Goal: Use online tool/utility: Utilize a website feature to perform a specific function

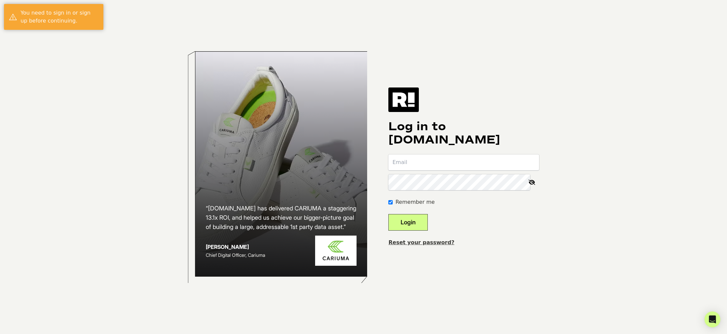
type input "[EMAIL_ADDRESS][DOMAIN_NAME]"
drag, startPoint x: 425, startPoint y: 237, endPoint x: 423, endPoint y: 231, distance: 5.5
click at [425, 237] on div "Log in to Retention.com mallbright@salesagency.com Remember me Login Reset your…" at bounding box center [463, 166] width 151 height 159
click at [423, 225] on button "Login" at bounding box center [407, 222] width 39 height 17
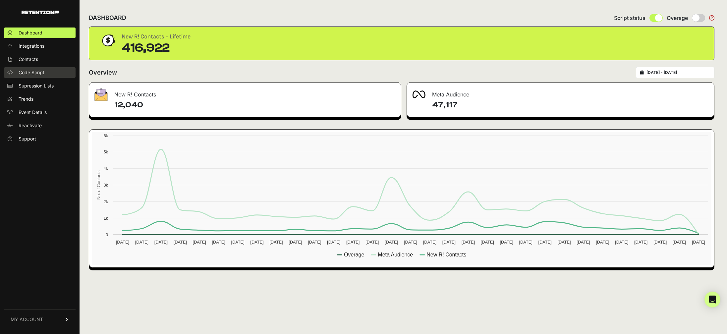
click at [43, 74] on span "Code Script" at bounding box center [32, 72] width 26 height 7
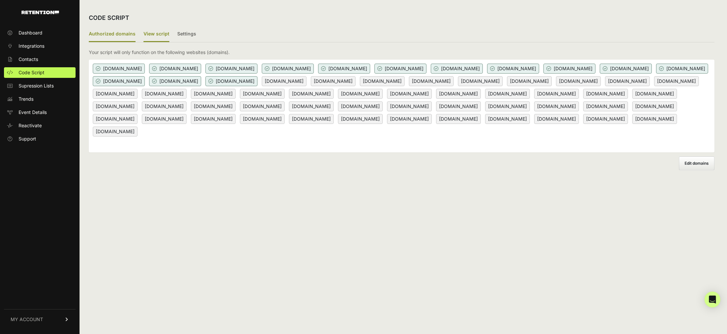
click at [150, 31] on label "View script" at bounding box center [156, 34] width 26 height 16
click at [0, 0] on input "View script" at bounding box center [0, 0] width 0 height 0
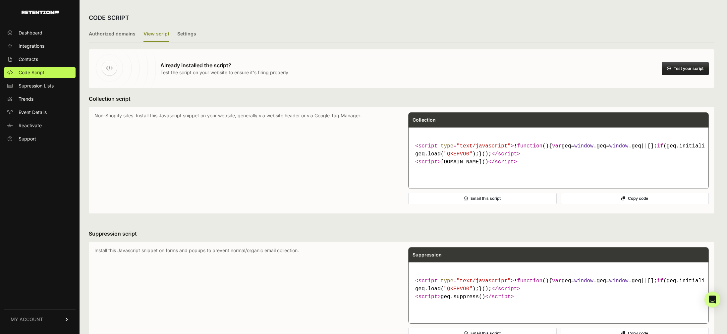
click at [678, 67] on button "Test your script" at bounding box center [684, 68] width 47 height 13
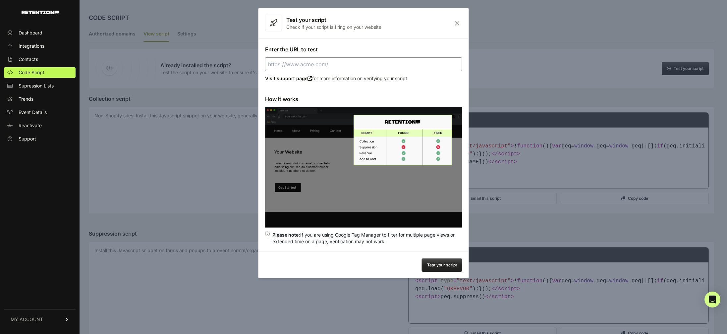
click at [357, 63] on input "Enter the URL to test" at bounding box center [363, 64] width 197 height 14
paste input "[URL][DOMAIN_NAME]"
type input "[URL][DOMAIN_NAME]"
click at [444, 267] on button "Test your script" at bounding box center [442, 264] width 40 height 13
